Goal: Information Seeking & Learning: Check status

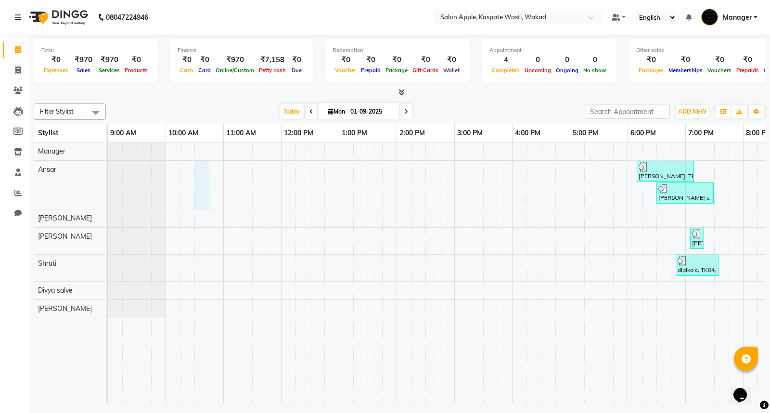
click at [201, 161] on div "[PERSON_NAME], TK01, 06:10 PM-07:10 PM, Hair Styling-Blow Dry with Matrix Hairw…" at bounding box center [483, 272] width 751 height 261
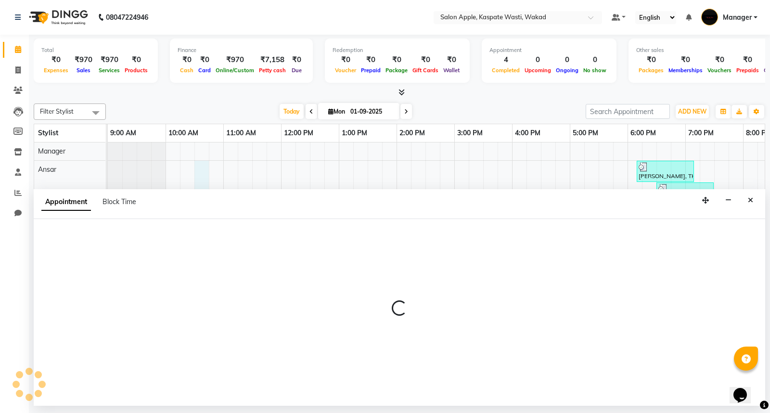
select select "79940"
select select "630"
select select "tentative"
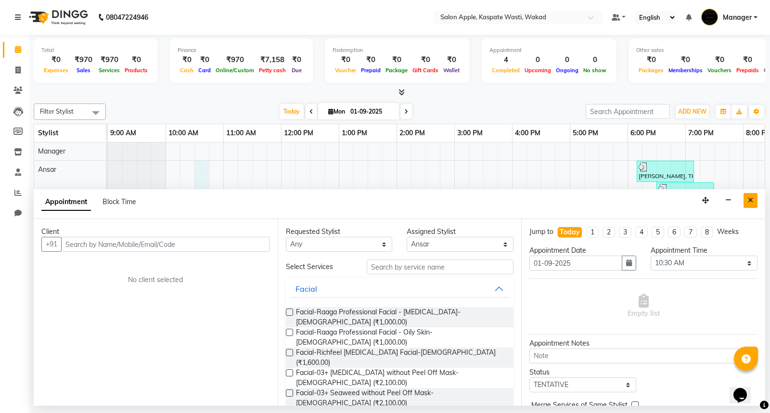
click at [753, 194] on button "Close" at bounding box center [751, 200] width 14 height 15
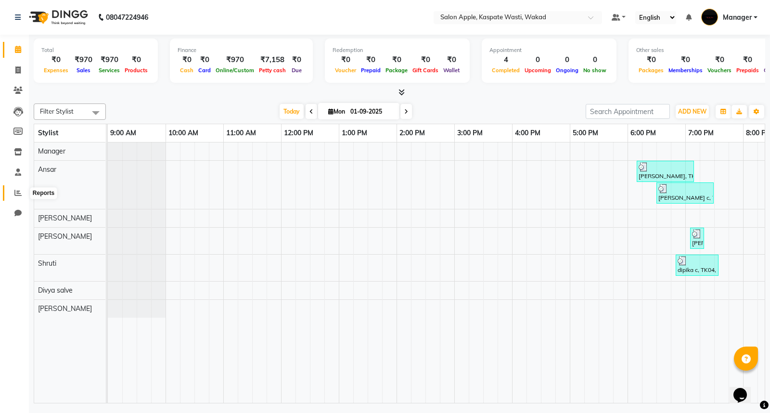
click at [22, 196] on span at bounding box center [18, 193] width 17 height 11
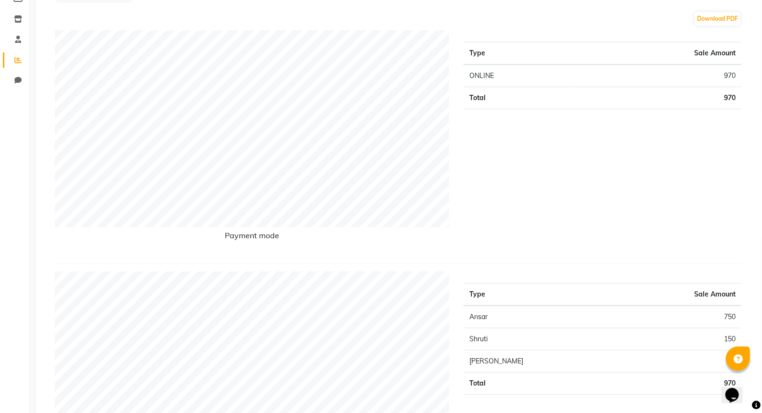
scroll to position [107, 0]
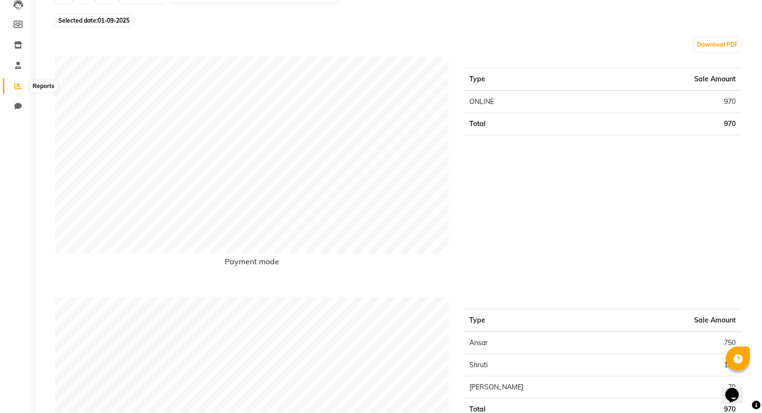
click at [21, 87] on icon at bounding box center [17, 85] width 7 height 7
click at [18, 91] on span at bounding box center [18, 86] width 17 height 11
click at [20, 85] on icon at bounding box center [17, 85] width 7 height 7
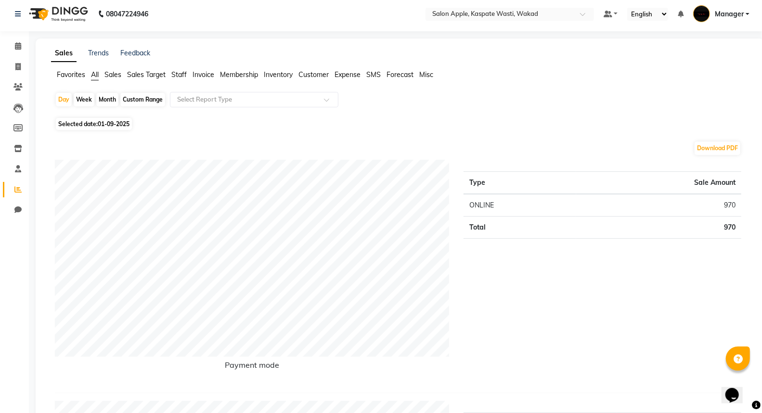
scroll to position [0, 0]
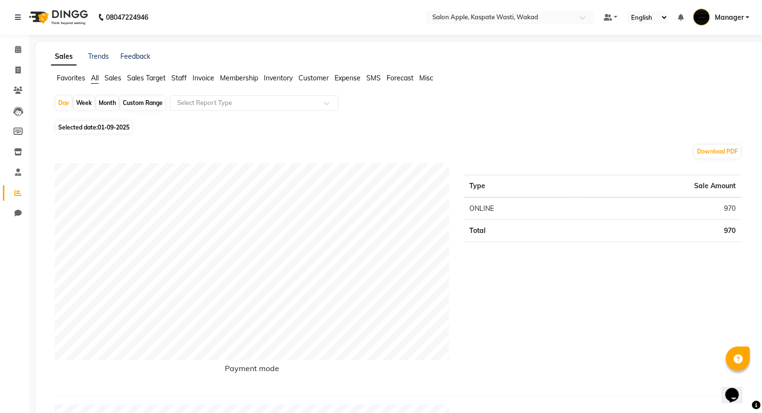
click at [106, 101] on div "Month" at bounding box center [107, 102] width 22 height 13
select select "9"
select select "2025"
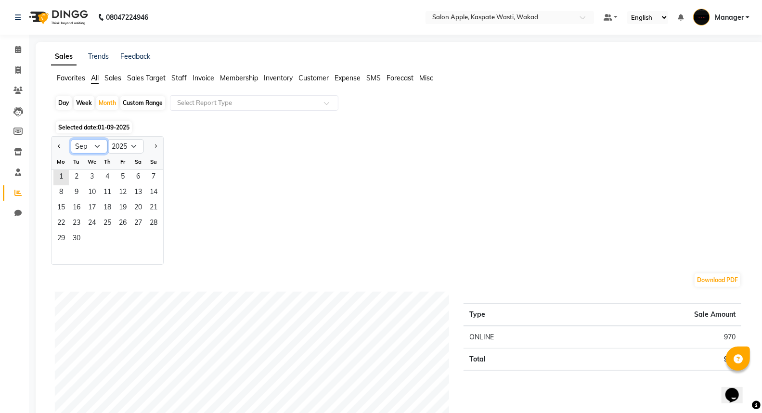
click at [99, 143] on select "Jan Feb Mar Apr May Jun [DATE] Aug Sep Oct Nov Dec" at bounding box center [89, 146] width 37 height 14
select select "8"
click at [71, 139] on select "Jan Feb Mar Apr May Jun [DATE] Aug Sep Oct Nov Dec" at bounding box center [89, 146] width 37 height 14
click at [116, 177] on span "1" at bounding box center [122, 177] width 15 height 15
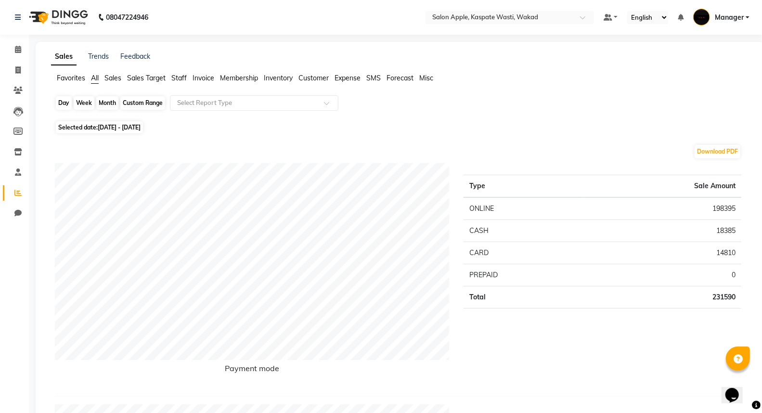
click at [113, 102] on div "Month" at bounding box center [107, 102] width 22 height 13
select select "8"
select select "2025"
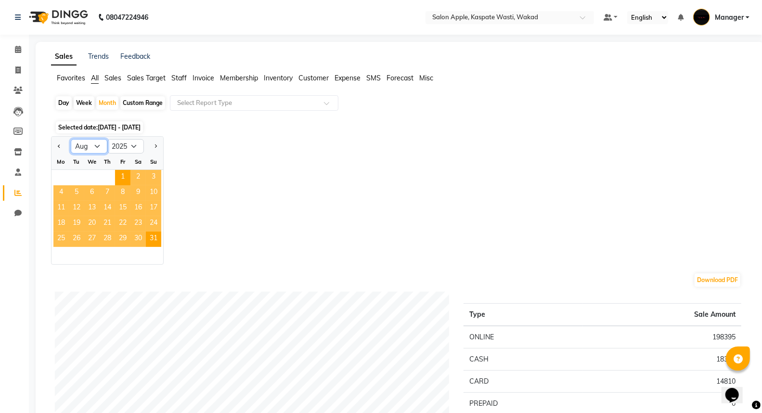
click at [99, 146] on select "Jan Feb Mar Apr May Jun [DATE] Aug Sep Oct Nov Dec" at bounding box center [89, 146] width 37 height 14
select select "7"
click at [71, 139] on select "Jan Feb Mar Apr May Jun [DATE] Aug Sep Oct Nov Dec" at bounding box center [89, 146] width 37 height 14
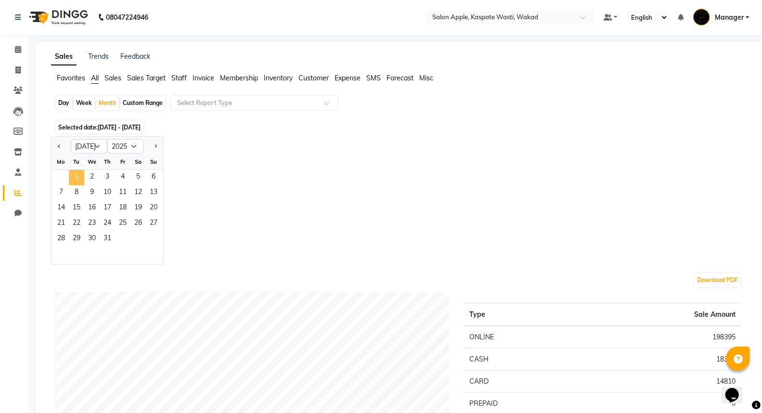
click at [75, 175] on span "1" at bounding box center [76, 177] width 15 height 15
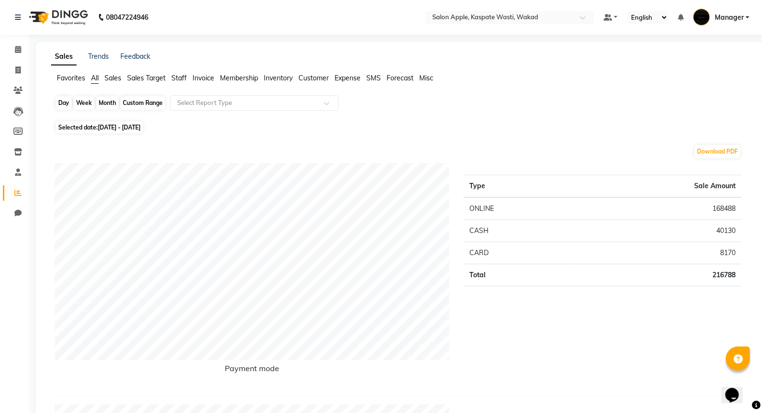
click at [105, 100] on div "Month" at bounding box center [107, 102] width 22 height 13
select select "7"
select select "2025"
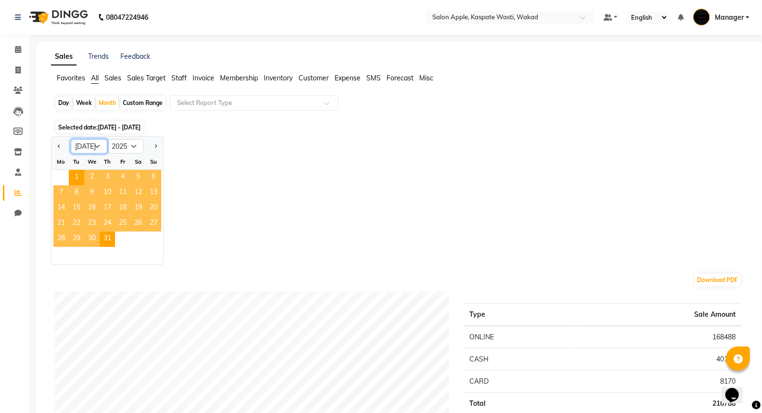
click at [90, 140] on select "Jan Feb Mar Apr May Jun [DATE] Aug Sep Oct Nov Dec" at bounding box center [89, 146] width 37 height 14
select select "8"
click at [71, 139] on select "Jan Feb Mar Apr May Jun [DATE] Aug Sep Oct Nov Dec" at bounding box center [89, 146] width 37 height 14
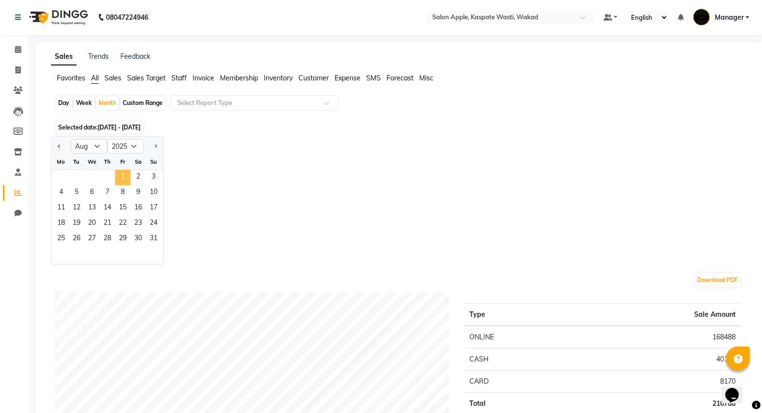
click at [123, 176] on span "1" at bounding box center [122, 177] width 15 height 15
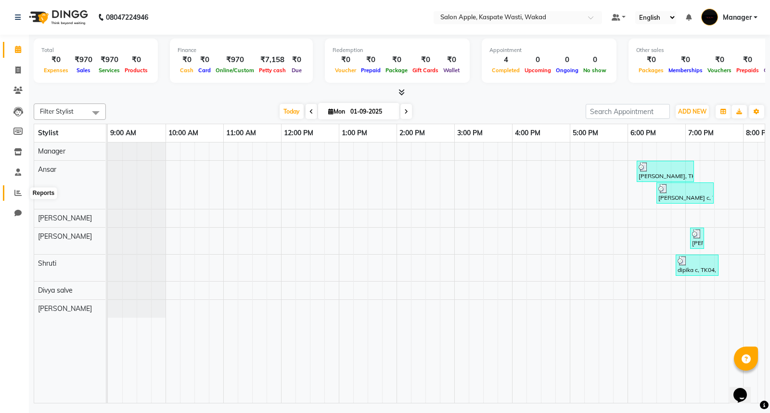
click at [20, 190] on icon at bounding box center [17, 192] width 7 height 7
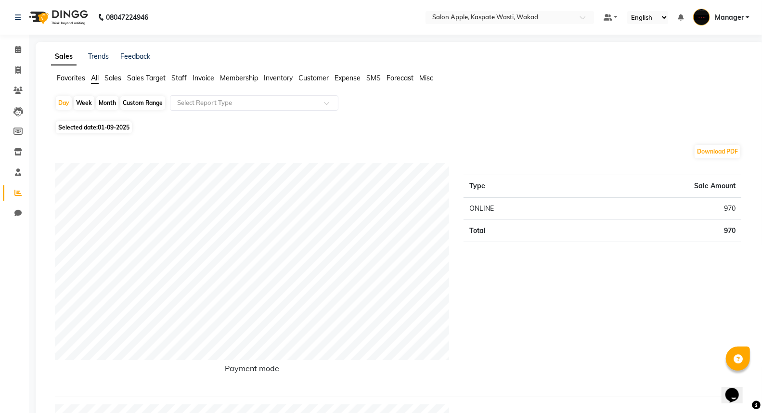
click at [102, 102] on div "Month" at bounding box center [107, 102] width 22 height 13
select select "9"
select select "2025"
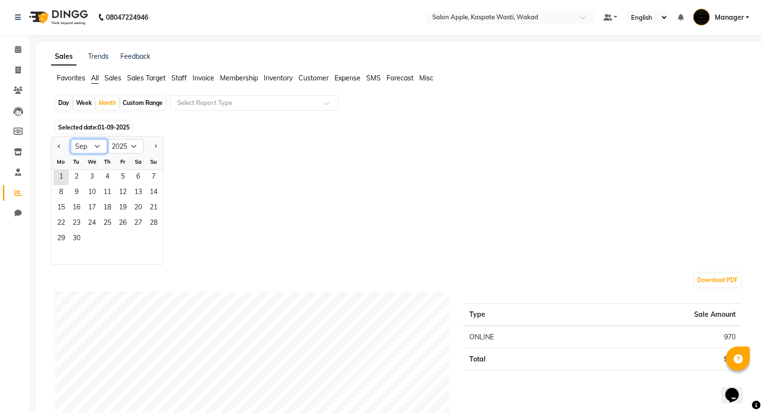
click at [84, 146] on select "Jan Feb Mar Apr May Jun [DATE] Aug Sep Oct Nov Dec" at bounding box center [89, 146] width 37 height 14
select select "6"
click at [71, 139] on select "Jan Feb Mar Apr May Jun [DATE] Aug Sep Oct Nov Dec" at bounding box center [89, 146] width 37 height 14
click at [160, 168] on div "Su" at bounding box center [153, 161] width 15 height 15
click at [156, 176] on span "1" at bounding box center [153, 177] width 15 height 15
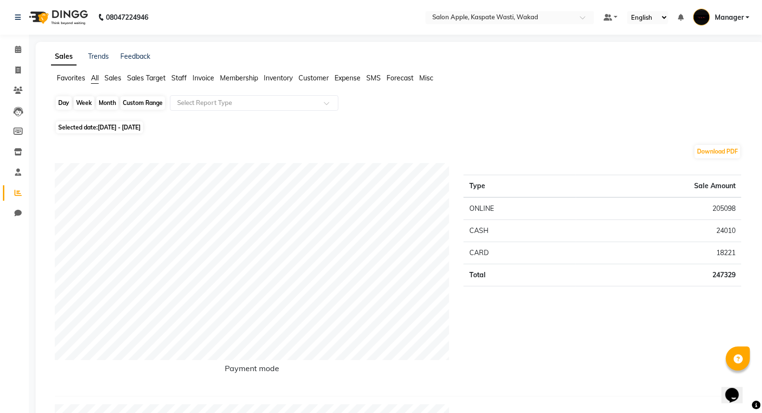
click at [112, 103] on div "Month" at bounding box center [107, 102] width 22 height 13
select select "6"
select select "2025"
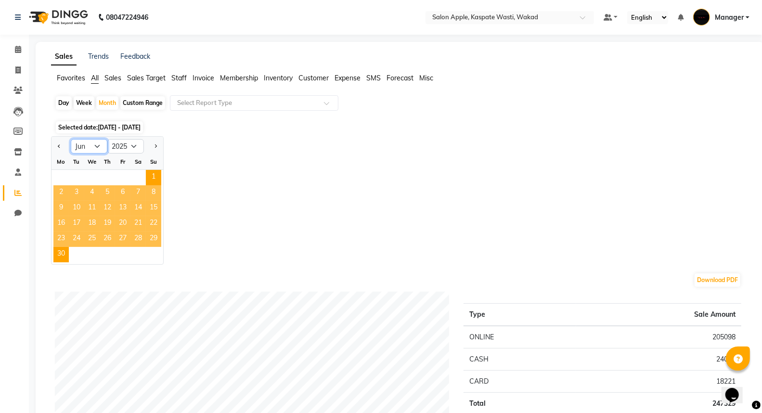
click at [96, 143] on select "Jan Feb Mar Apr May Jun [DATE] Aug Sep Oct Nov Dec" at bounding box center [89, 146] width 37 height 14
select select "5"
click at [71, 139] on select "Jan Feb Mar Apr May Jun [DATE] Aug Sep Oct Nov Dec" at bounding box center [89, 146] width 37 height 14
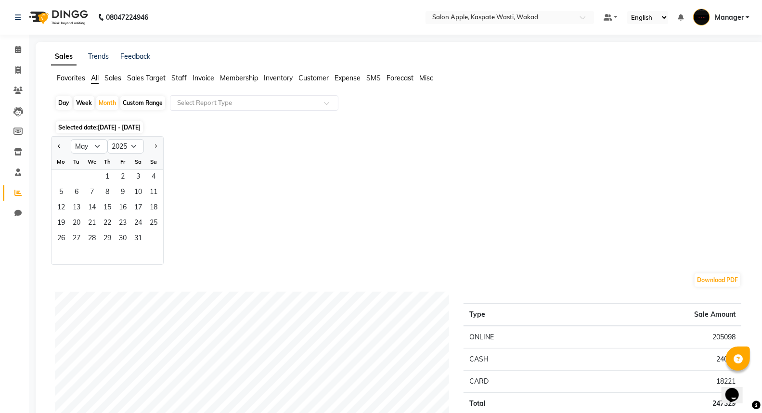
click at [102, 168] on div "Th" at bounding box center [107, 161] width 15 height 15
click at [104, 175] on span "1" at bounding box center [107, 177] width 15 height 15
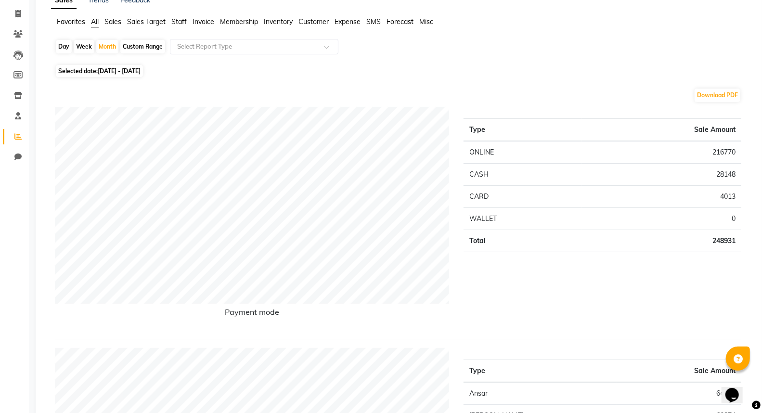
scroll to position [53, 0]
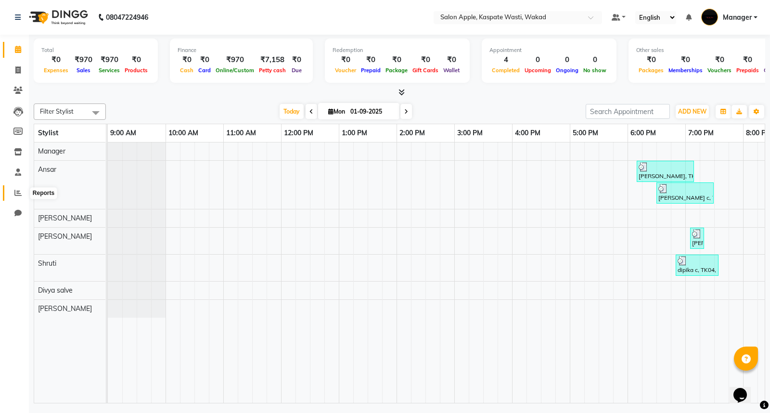
click at [16, 191] on icon at bounding box center [17, 192] width 7 height 7
